Goal: Check status

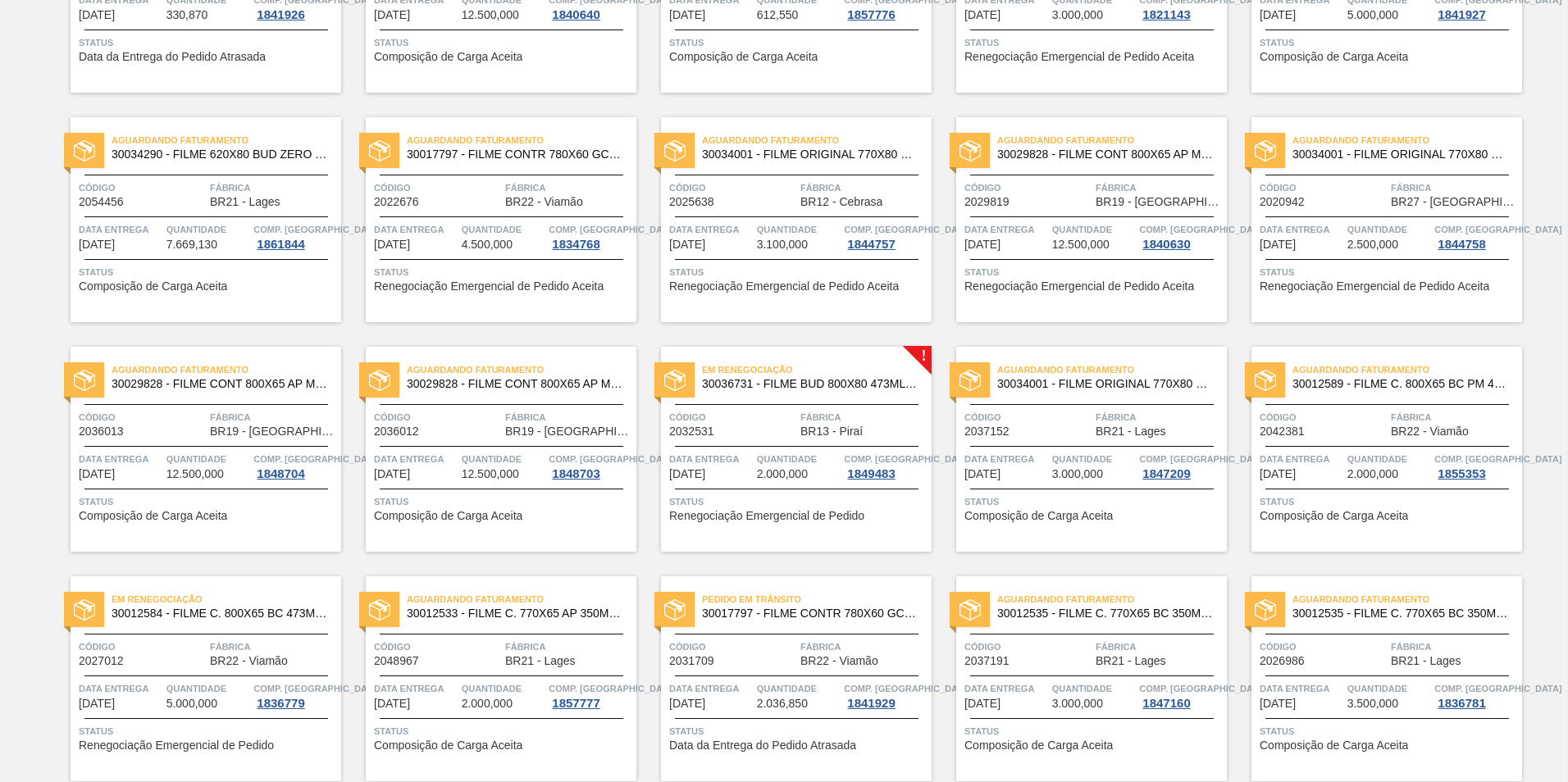
scroll to position [574, 0]
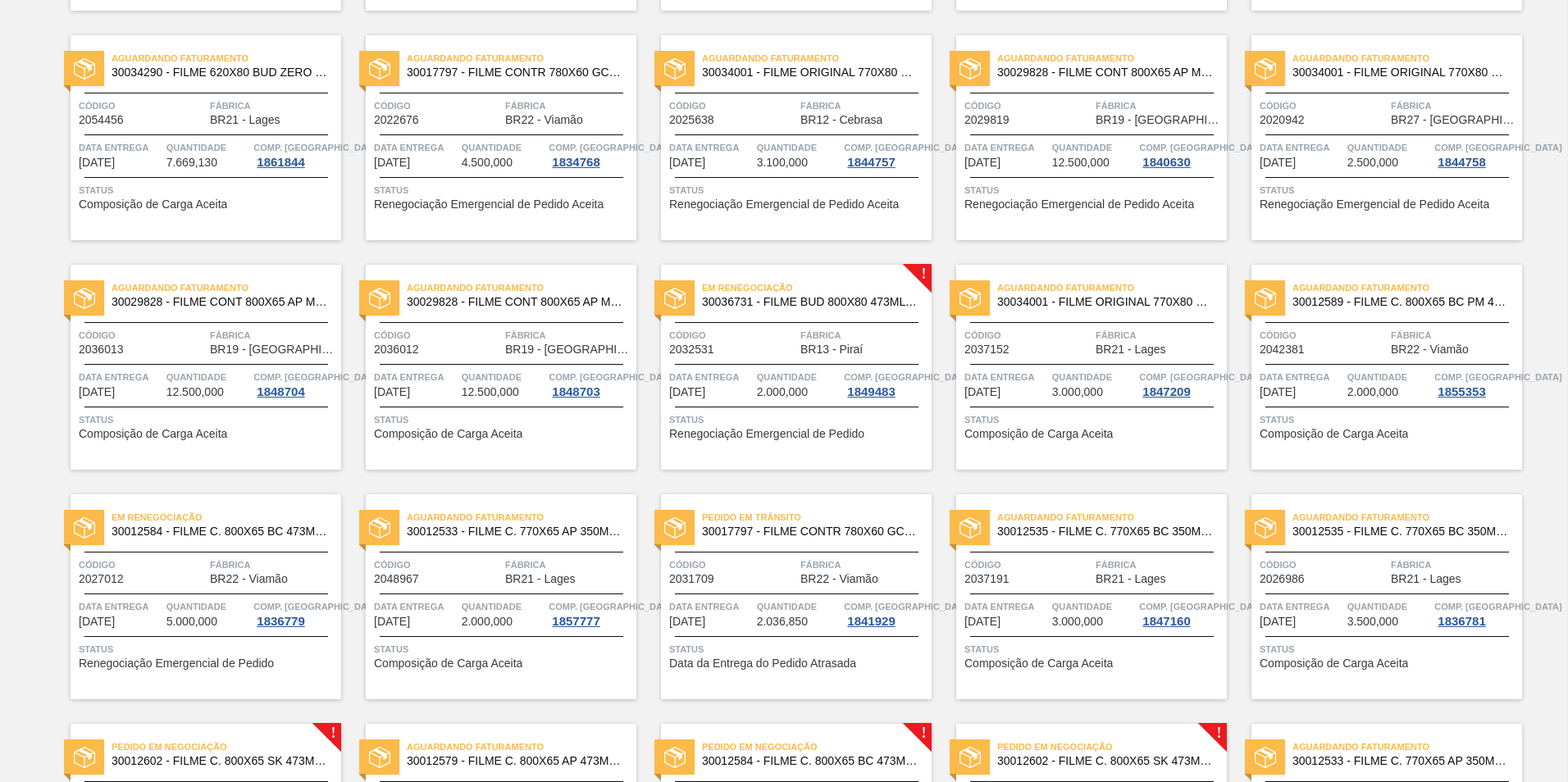
click at [724, 356] on div "Em Renegociação 30036731 - FILME BUD 800X80 473ML MP C12 Código 2032531 Fábrica…" at bounding box center [796, 367] width 271 height 205
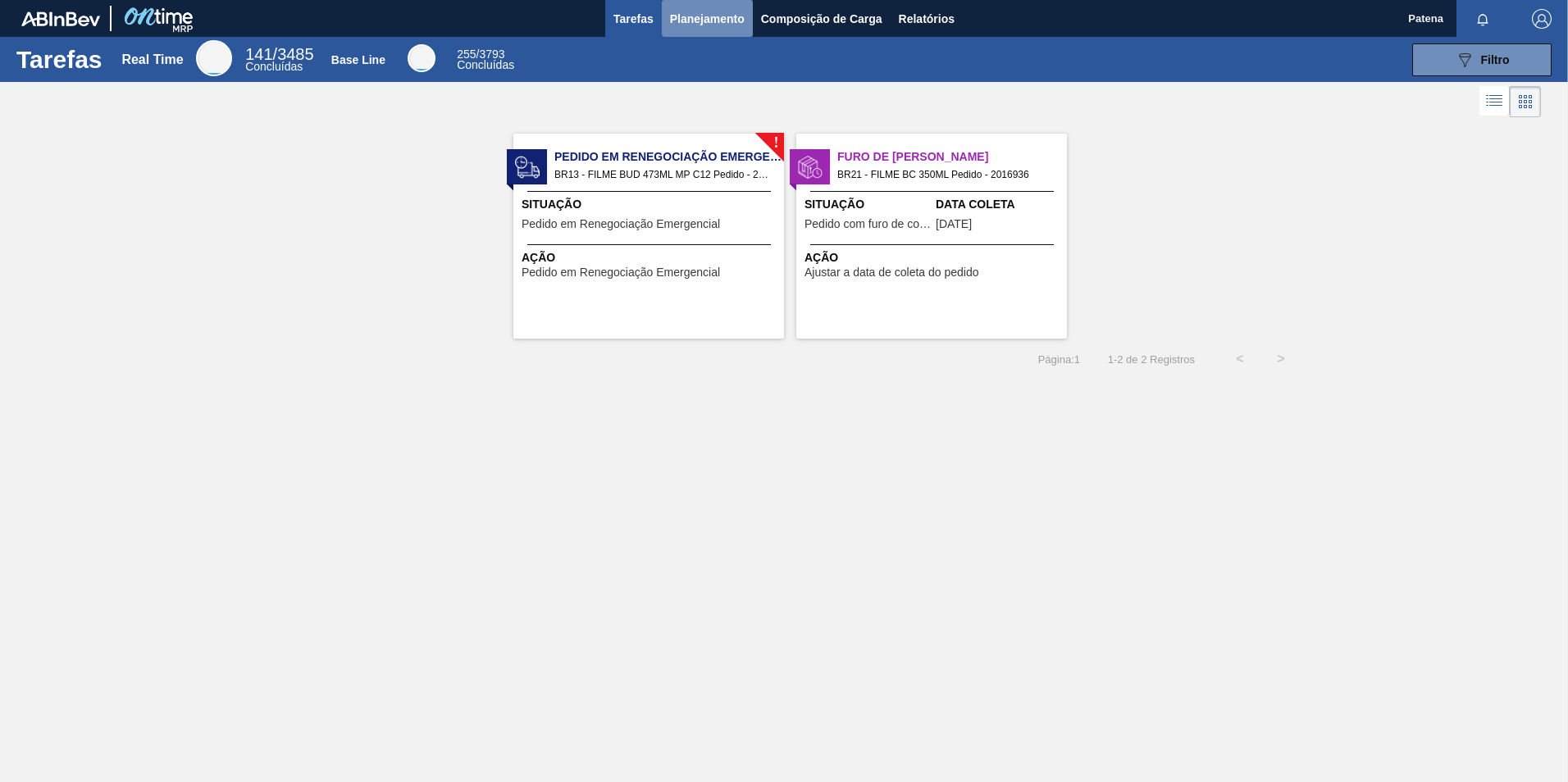
click at [726, 12] on span "Planejamento" at bounding box center [707, 18] width 75 height 20
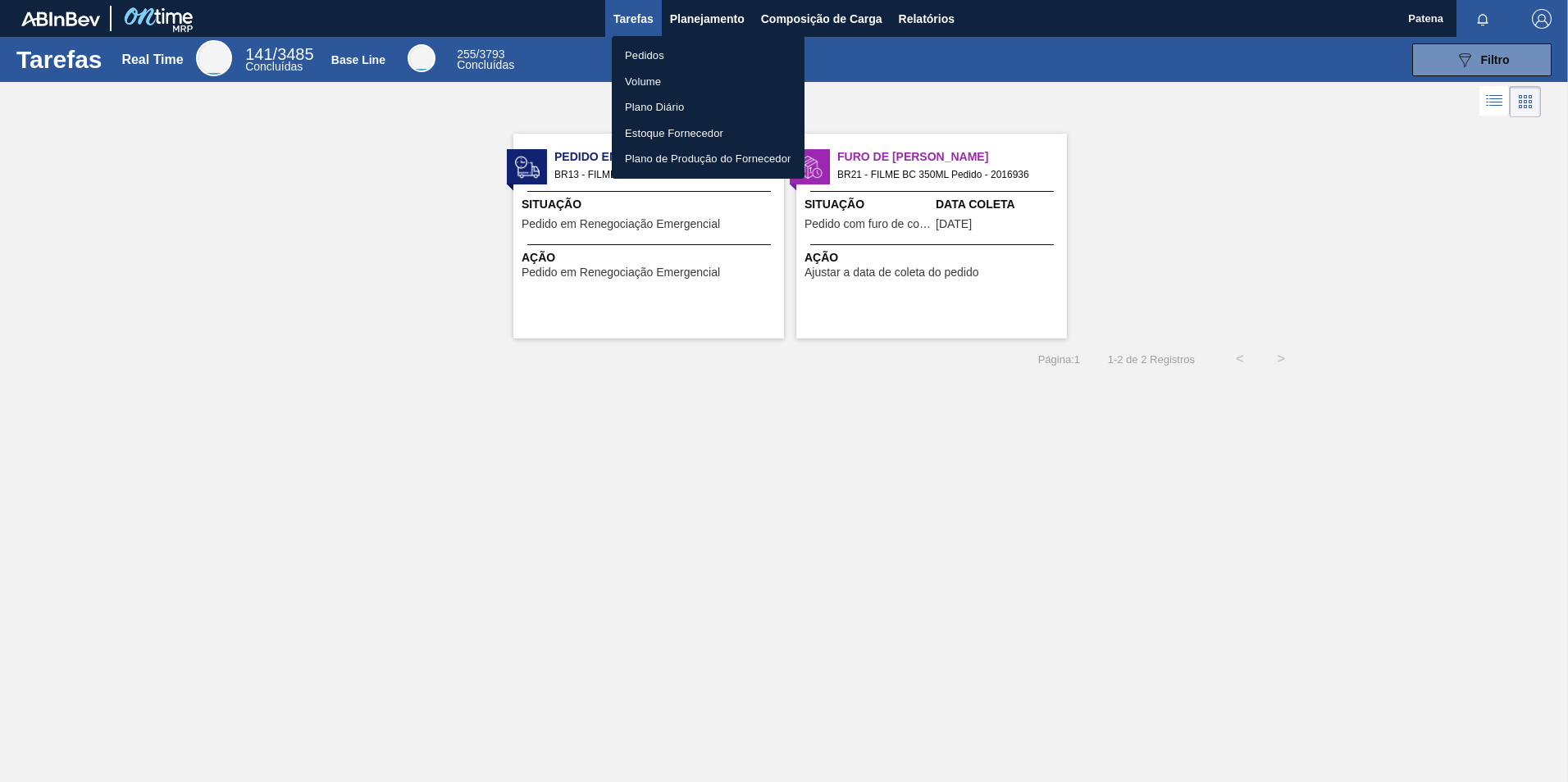
click at [666, 59] on li "Pedidos" at bounding box center [707, 55] width 192 height 26
